Goal: Task Accomplishment & Management: Use online tool/utility

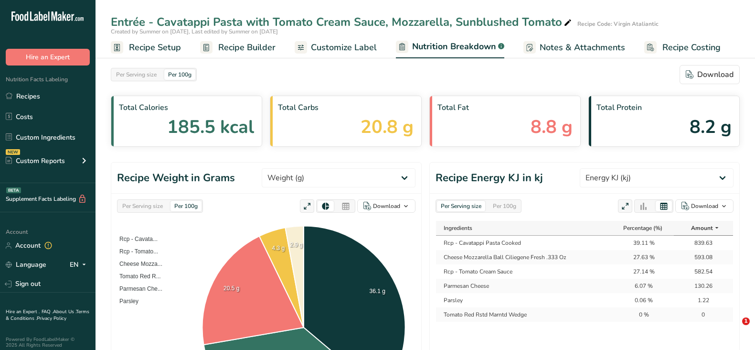
select select "Energy KJ"
drag, startPoint x: 26, startPoint y: 90, endPoint x: 335, endPoint y: 212, distance: 332.1
click at [26, 90] on link "Recipes" at bounding box center [48, 96] width 96 height 18
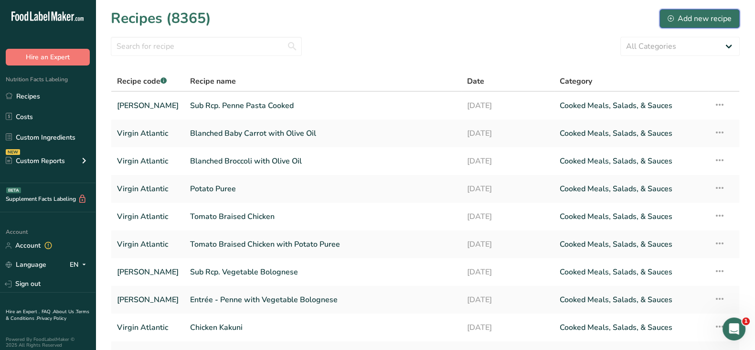
click at [687, 16] on div "Add new recipe" at bounding box center [700, 18] width 64 height 11
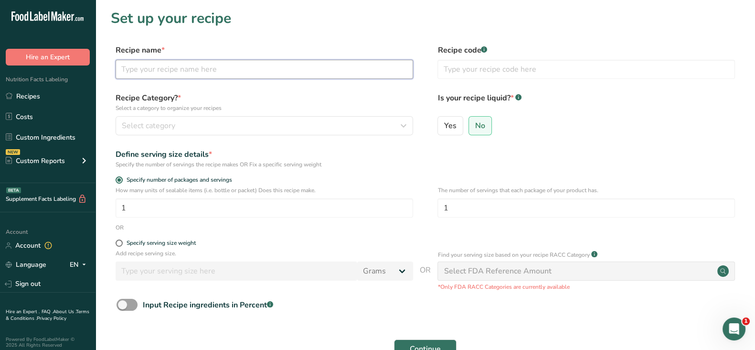
click at [196, 68] on input "text" at bounding box center [265, 69] width 298 height 19
paste input "Entrée - Roasted Salmon with Mustard Beurre Blanc, Red Bliss Potato, Vegetable …"
drag, startPoint x: 196, startPoint y: 68, endPoint x: 39, endPoint y: 75, distance: 157.4
click at [38, 75] on div ".a-20{fill:#fff;} Hire an Expert Nutrition Facts Labeling Recipes Costs Custom …" at bounding box center [377, 214] width 755 height 429
type input "Entrée - Roasted Salmon with Mustard Beurre Blanc, Red Bliss Potato, Vegetable …"
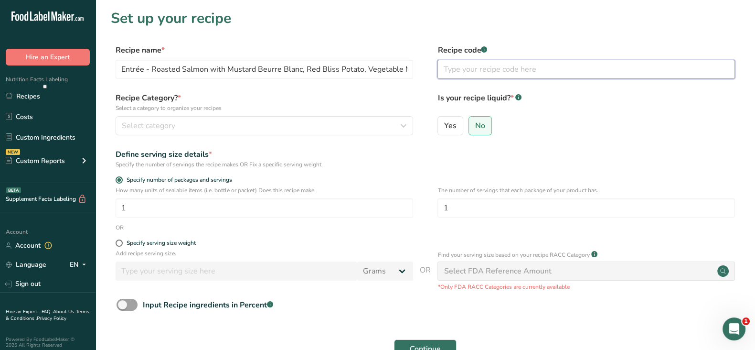
click at [454, 67] on input "text" at bounding box center [587, 69] width 298 height 19
type input "[PERSON_NAME]"
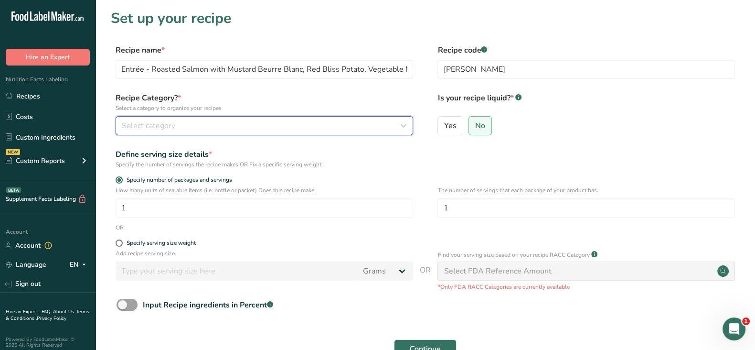
click at [212, 126] on div "Select category" at bounding box center [262, 125] width 280 height 11
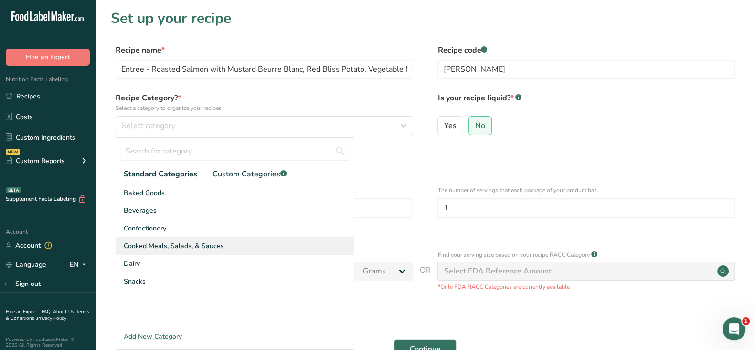
click at [172, 242] on span "Cooked Meals, Salads, & Sauces" at bounding box center [174, 246] width 100 height 10
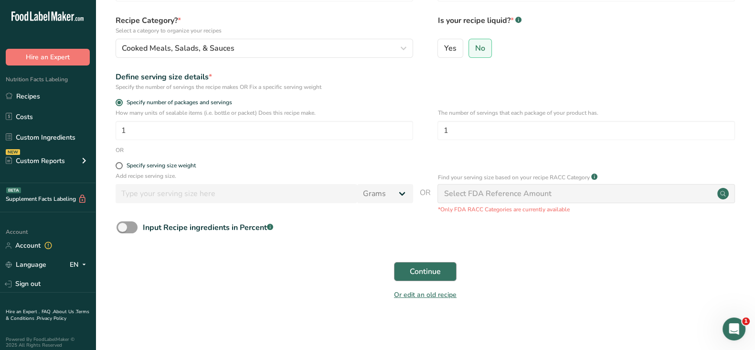
scroll to position [80, 0]
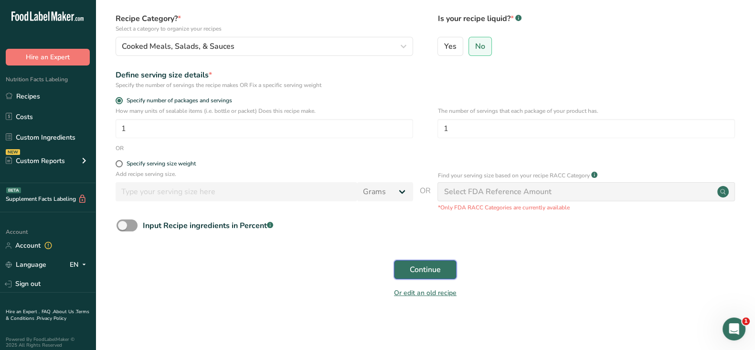
click at [427, 267] on span "Continue" at bounding box center [425, 269] width 31 height 11
